Goal: Check status: Check status

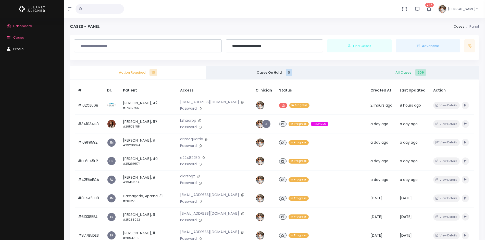
click at [390, 74] on span "All Cases 609" at bounding box center [411, 72] width 128 height 5
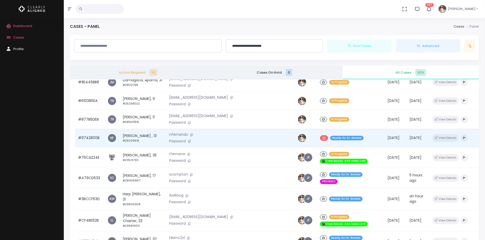
scroll to position [160, 0]
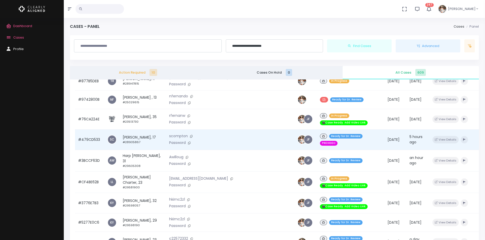
click at [99, 137] on td "#479CD533" at bounding box center [89, 139] width 29 height 20
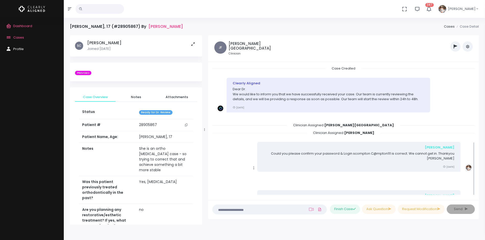
scroll to position [180, 0]
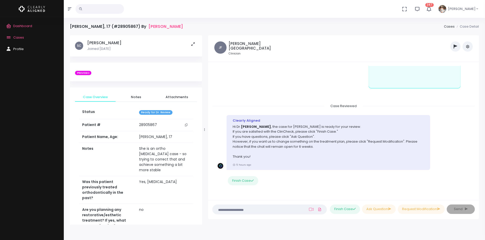
click at [456, 46] on icon "button" at bounding box center [456, 46] width 4 height 4
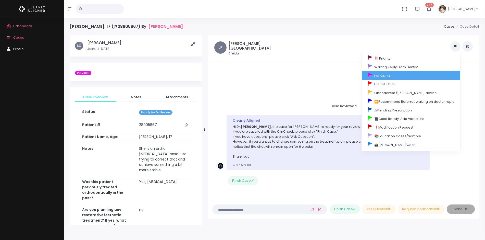
click at [388, 75] on link "PREVIDEO" at bounding box center [411, 75] width 99 height 9
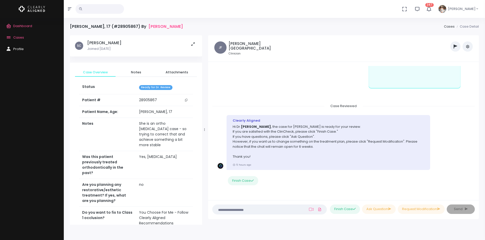
click at [17, 39] on span "Cases" at bounding box center [18, 37] width 11 height 5
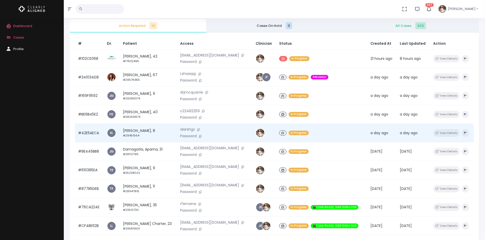
scroll to position [49, 0]
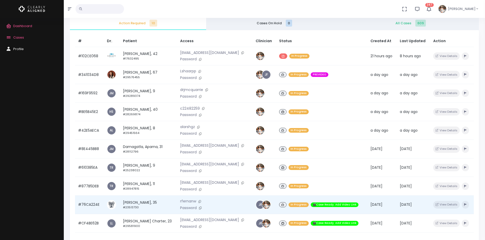
click at [93, 204] on td "#76CA224E" at bounding box center [89, 204] width 29 height 19
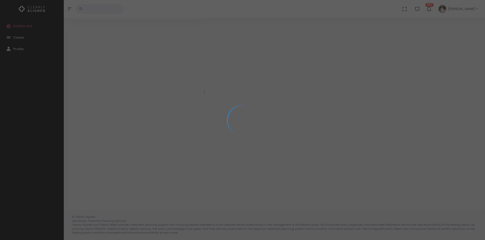
scroll to position [41, 0]
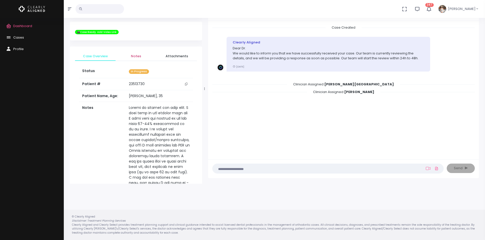
click at [138, 57] on span "Notes" at bounding box center [136, 56] width 32 height 5
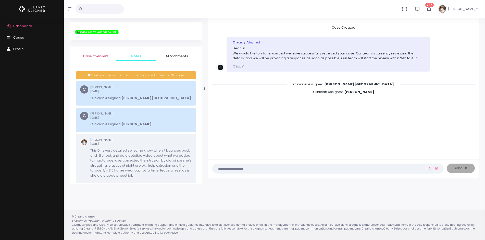
click at [105, 57] on span "Case Overview" at bounding box center [95, 56] width 32 height 5
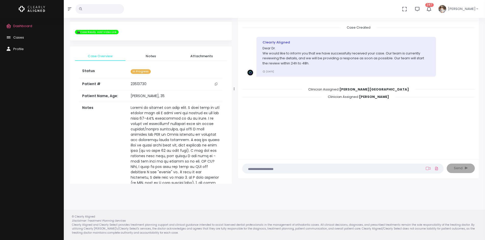
drag, startPoint x: 206, startPoint y: 90, endPoint x: 235, endPoint y: 93, distance: 30.0
click at [235, 93] on div at bounding box center [234, 88] width 3 height 185
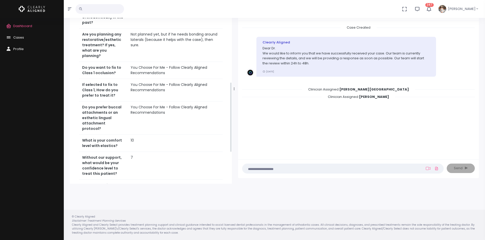
scroll to position [320, 0]
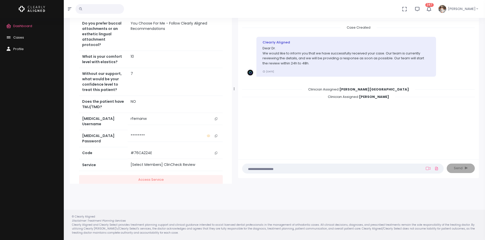
click at [216, 117] on icon "scrollable content" at bounding box center [216, 118] width 3 height 3
